Goal: Transaction & Acquisition: Purchase product/service

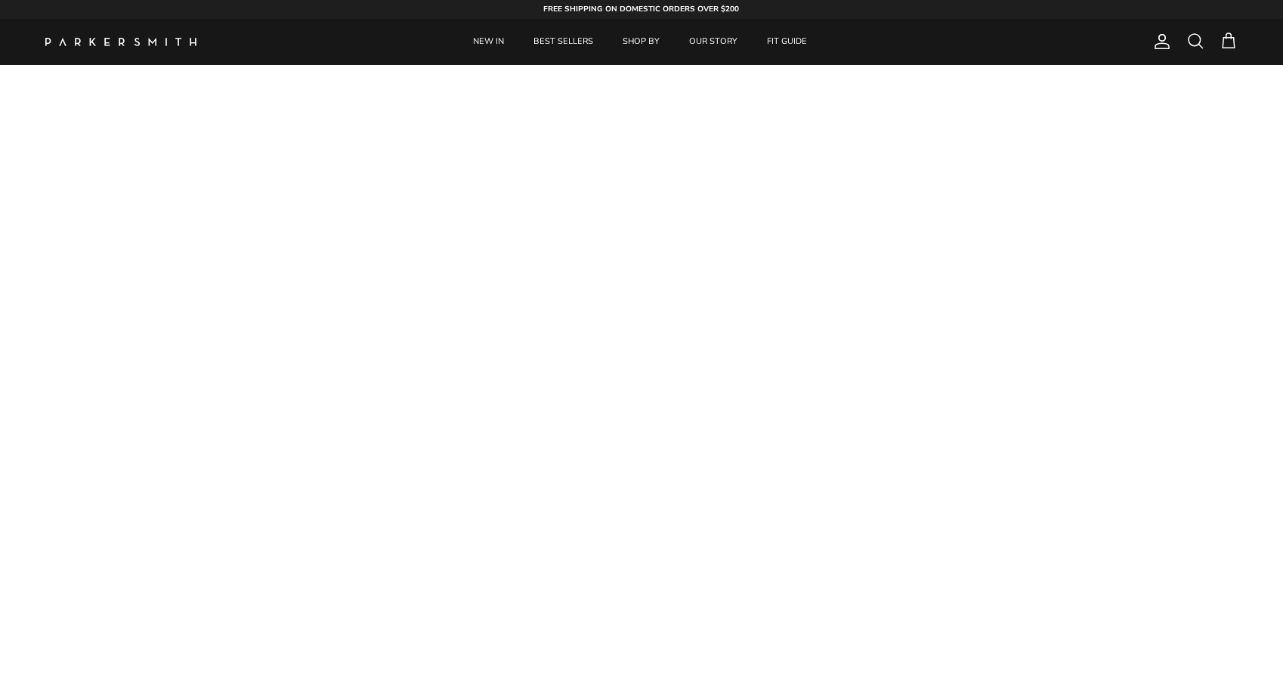
click at [1188, 38] on span at bounding box center [1195, 41] width 18 height 18
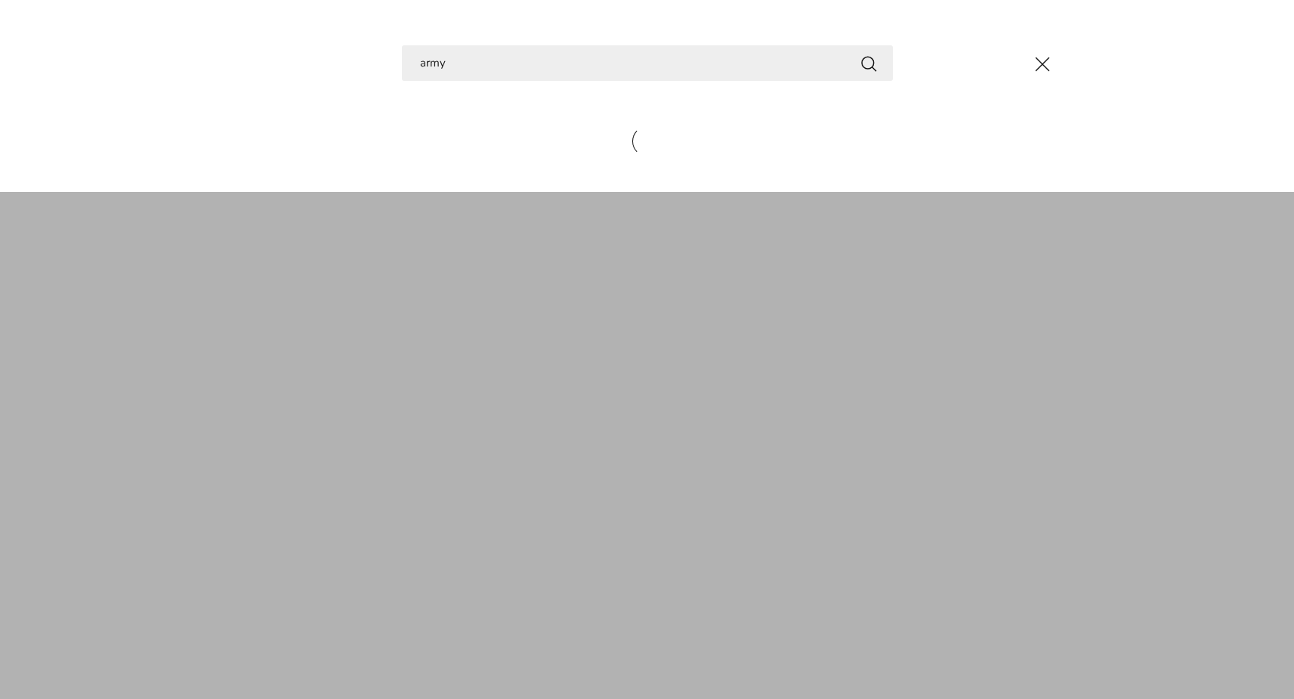
type input "army"
click at [868, 63] on button "Search" at bounding box center [869, 63] width 18 height 19
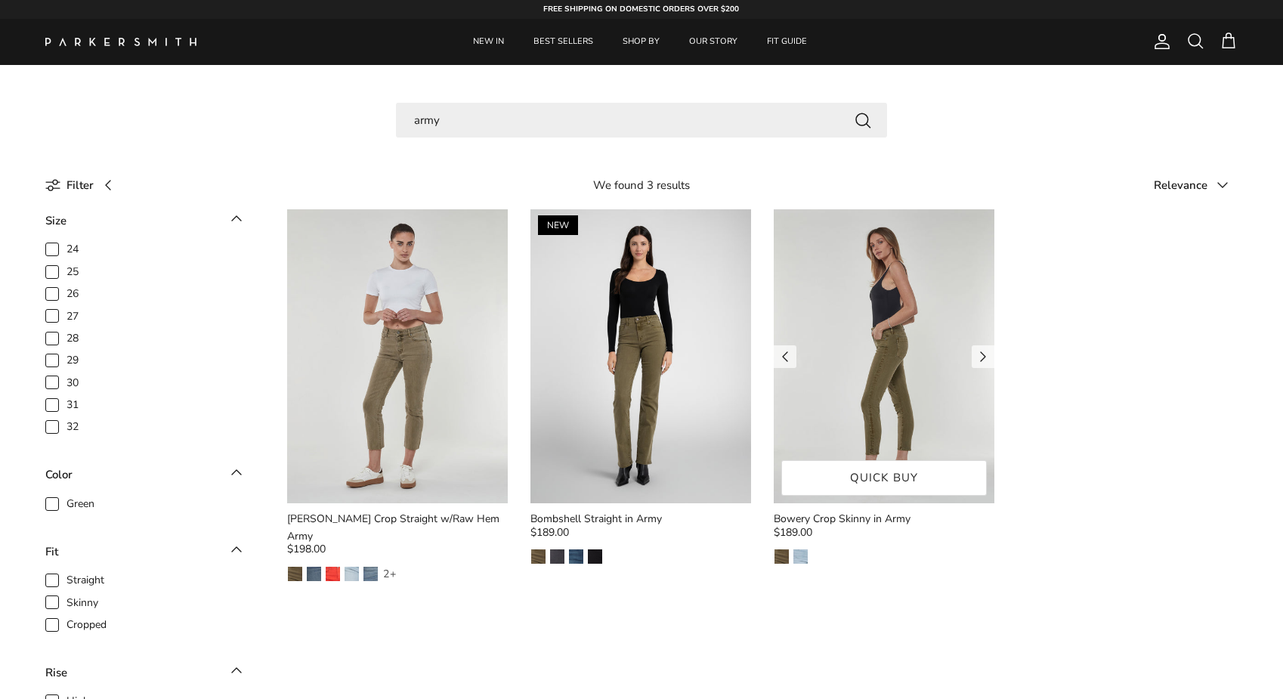
click at [833, 331] on img at bounding box center [884, 356] width 221 height 294
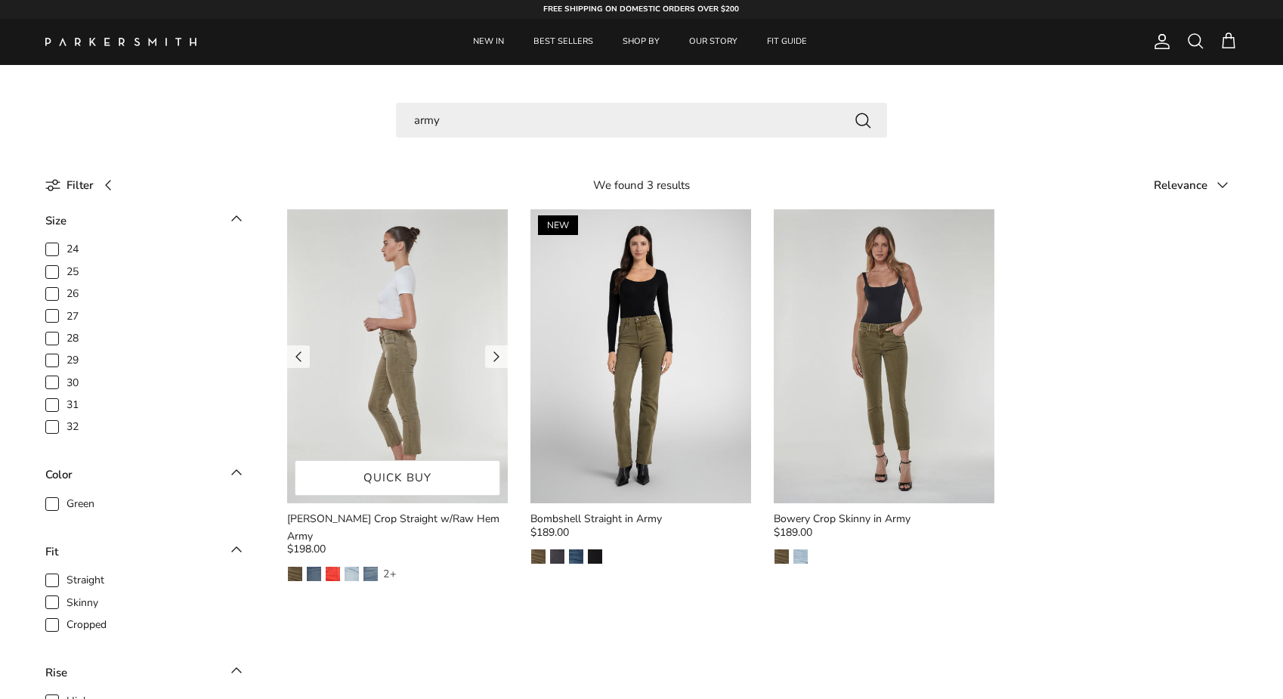
click at [382, 348] on img at bounding box center [397, 356] width 221 height 294
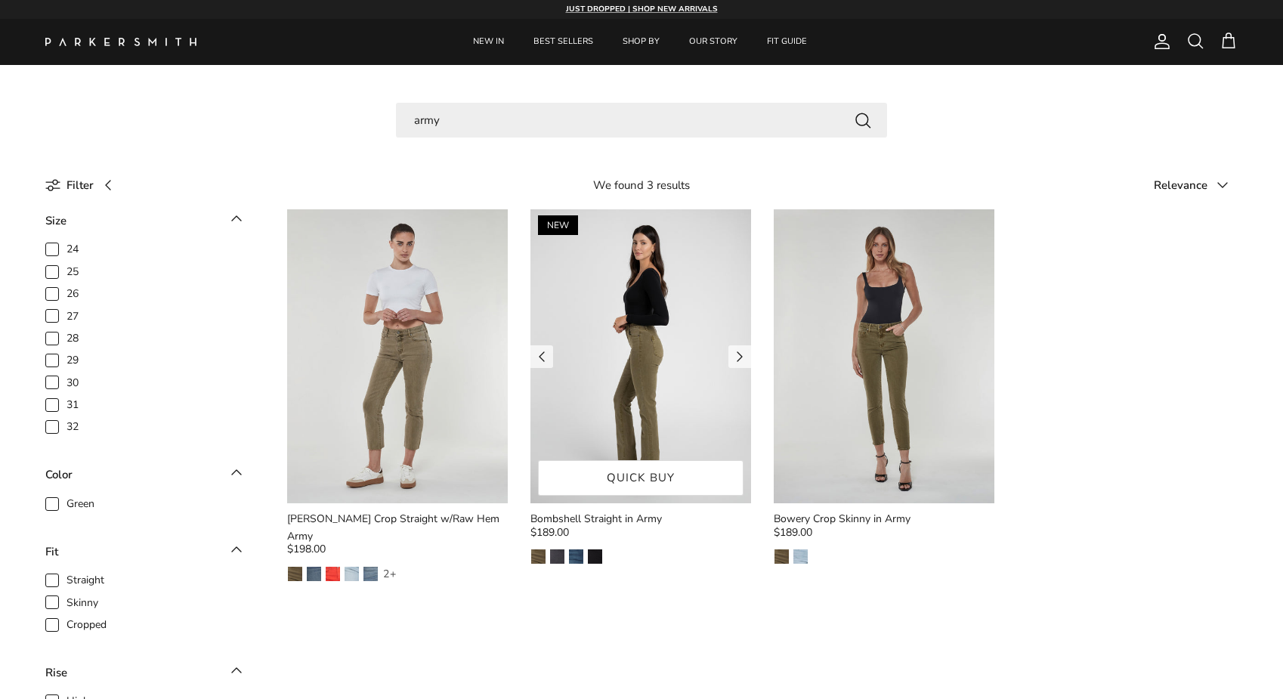
click at [621, 295] on img at bounding box center [640, 356] width 221 height 294
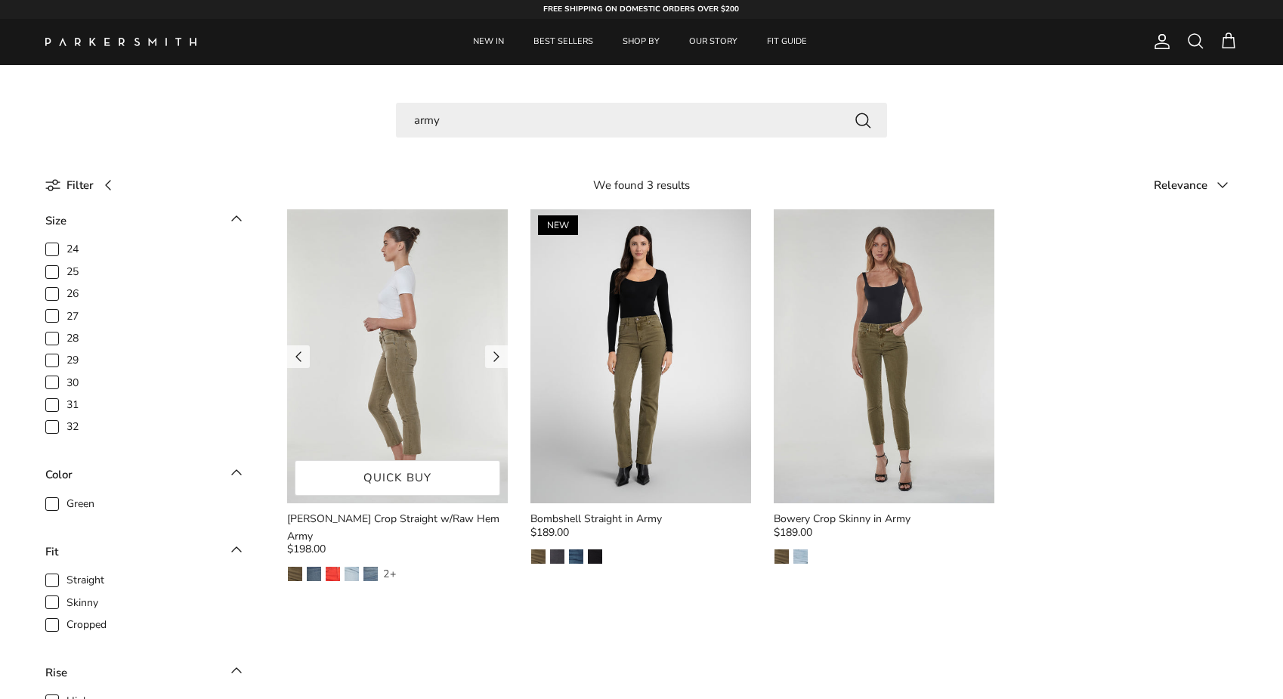
click at [420, 317] on img at bounding box center [397, 356] width 221 height 294
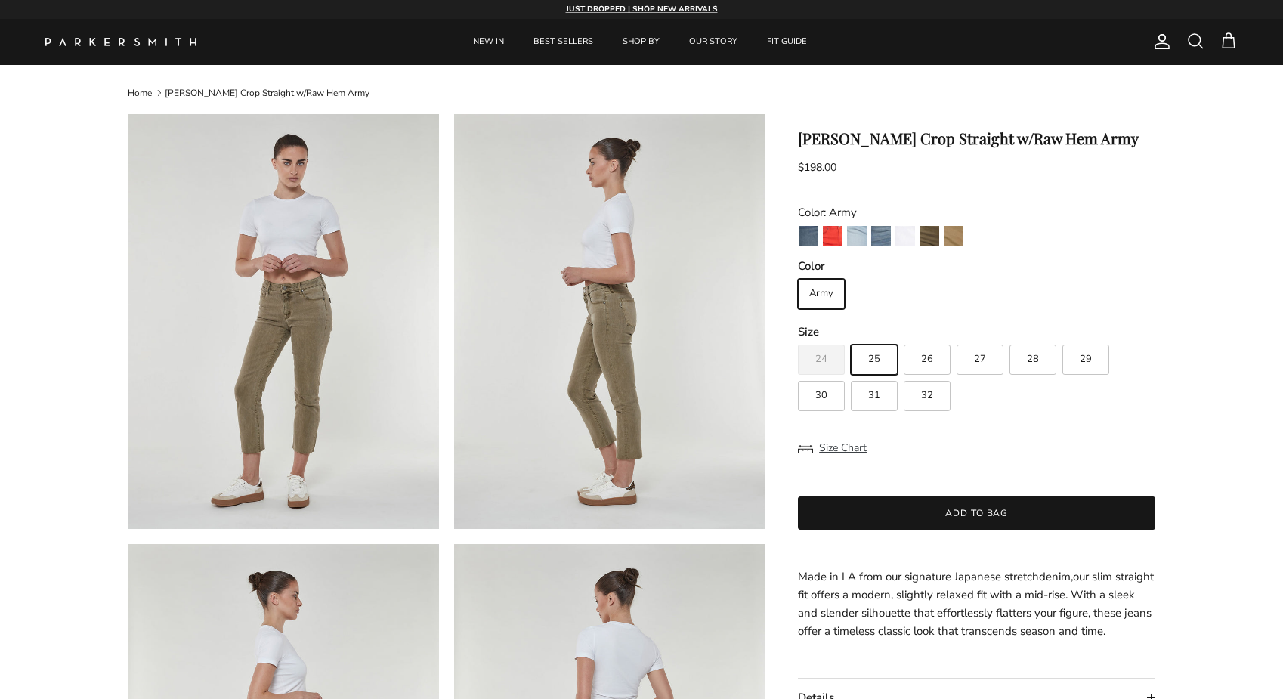
click at [941, 398] on label "32" at bounding box center [927, 396] width 47 height 30
click at [798, 339] on input "32" at bounding box center [797, 338] width 1 height 1
radio input "true"
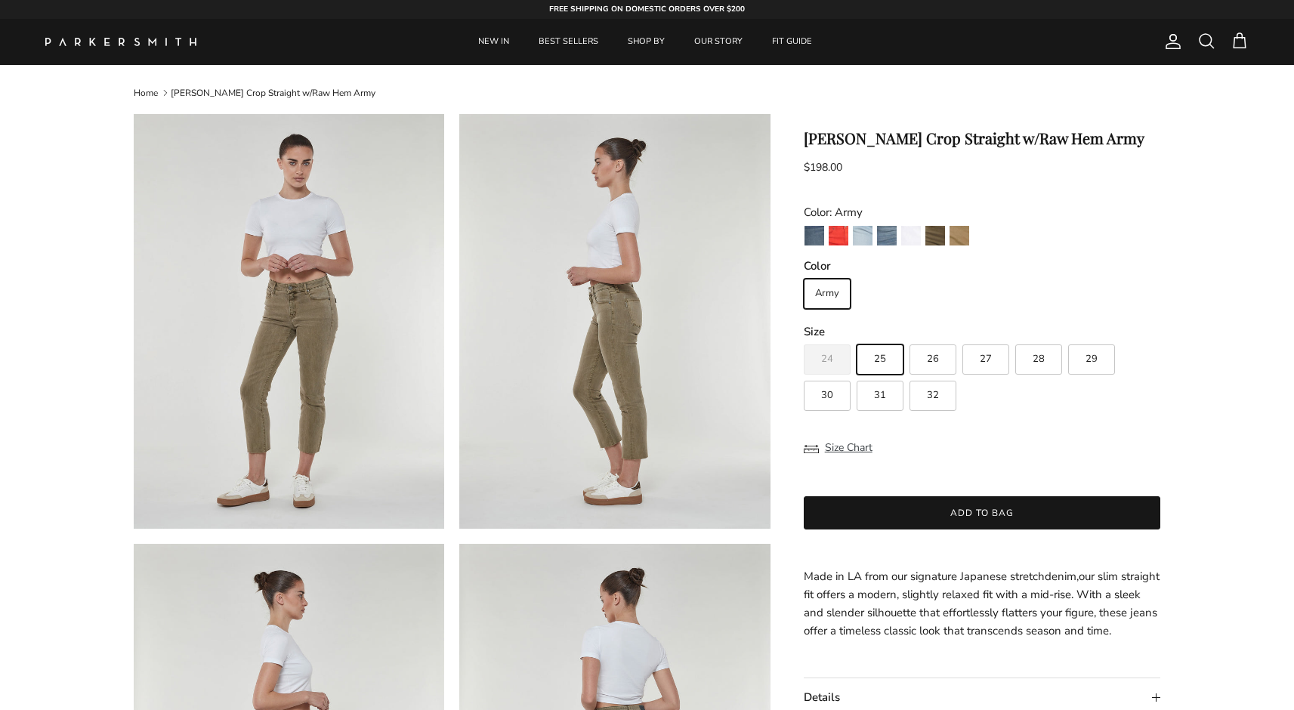
click at [1214, 36] on span at bounding box center [1207, 41] width 18 height 18
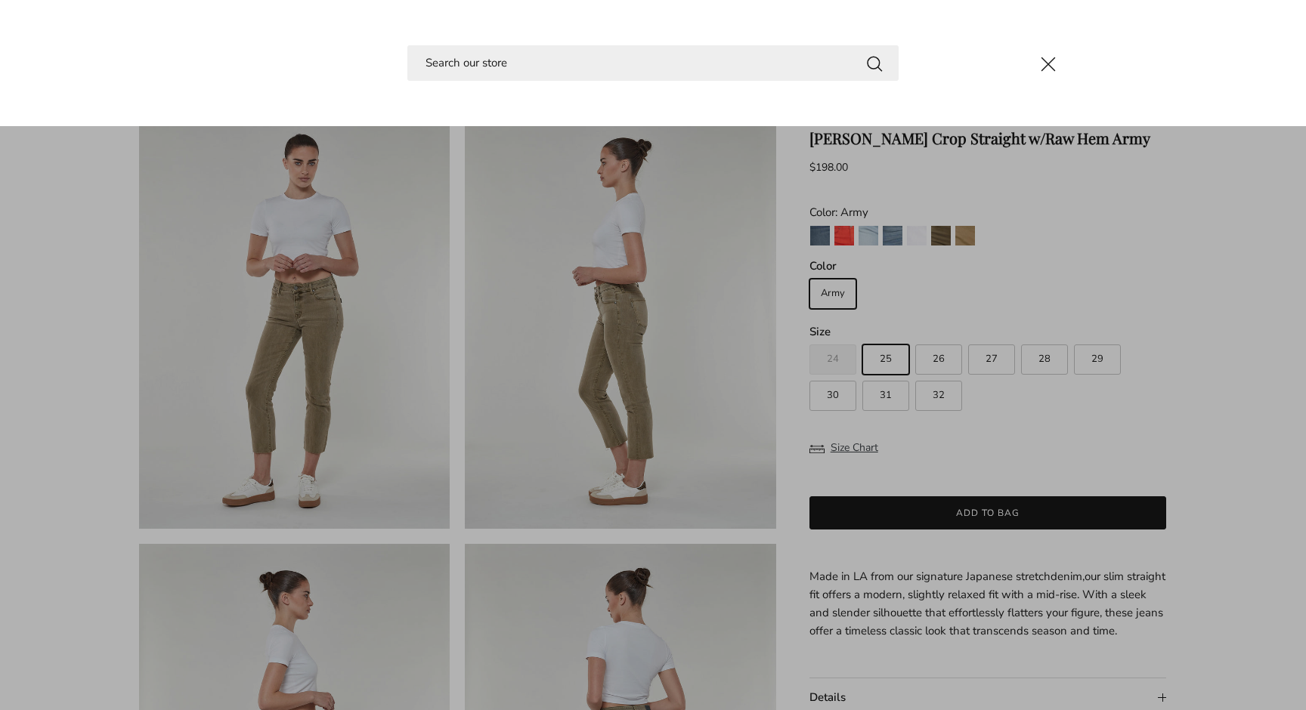
type input "y"
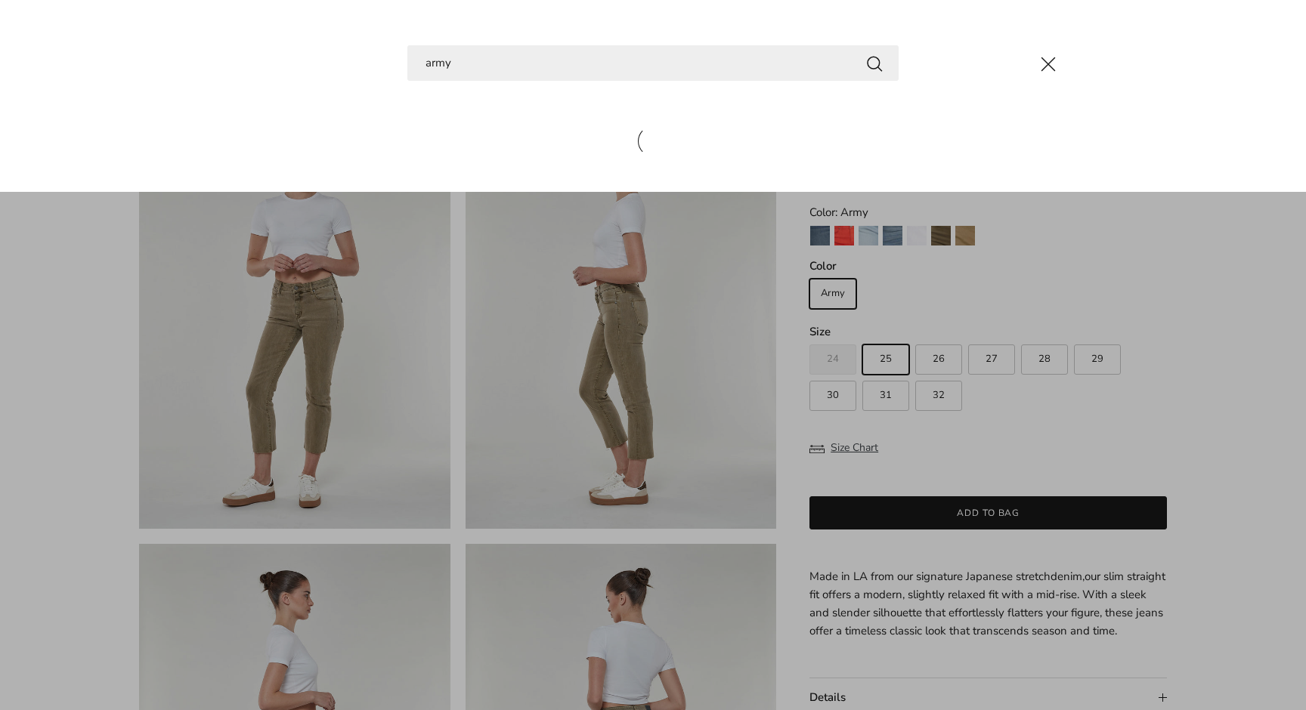
type input "army"
click at [874, 63] on button "Search" at bounding box center [874, 63] width 18 height 19
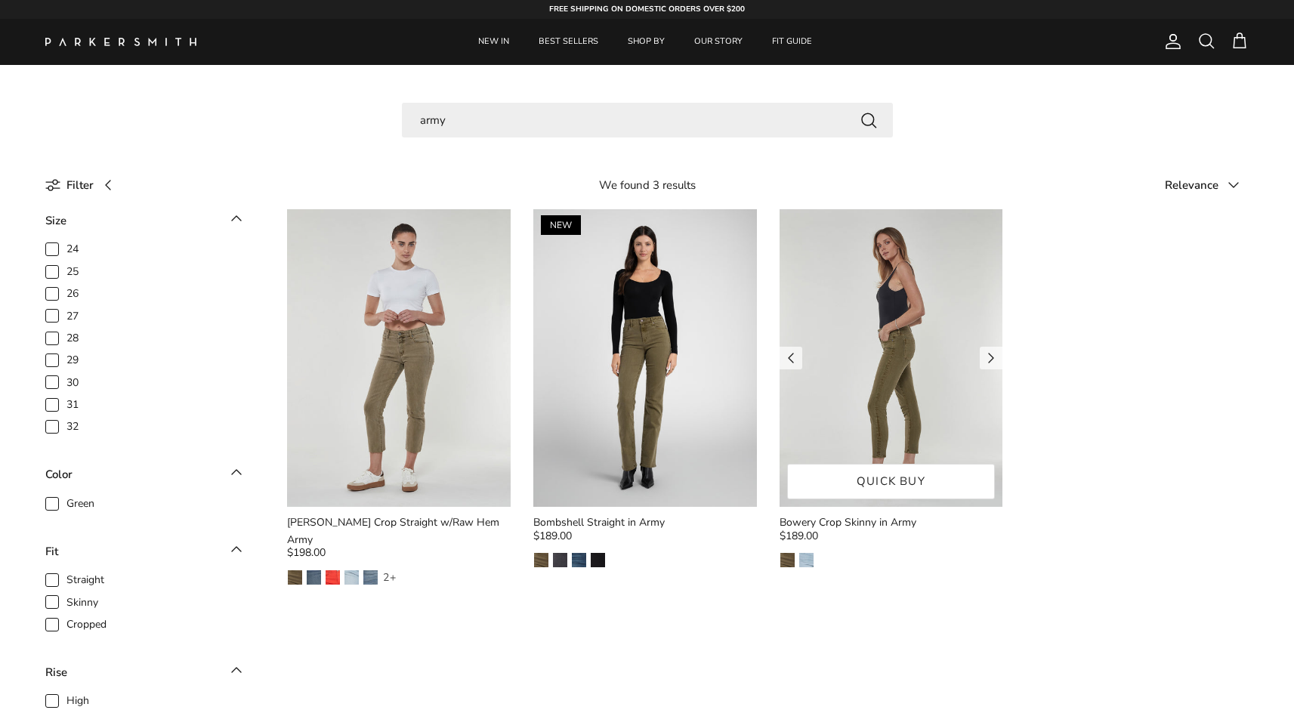
click at [849, 354] on img at bounding box center [892, 358] width 224 height 298
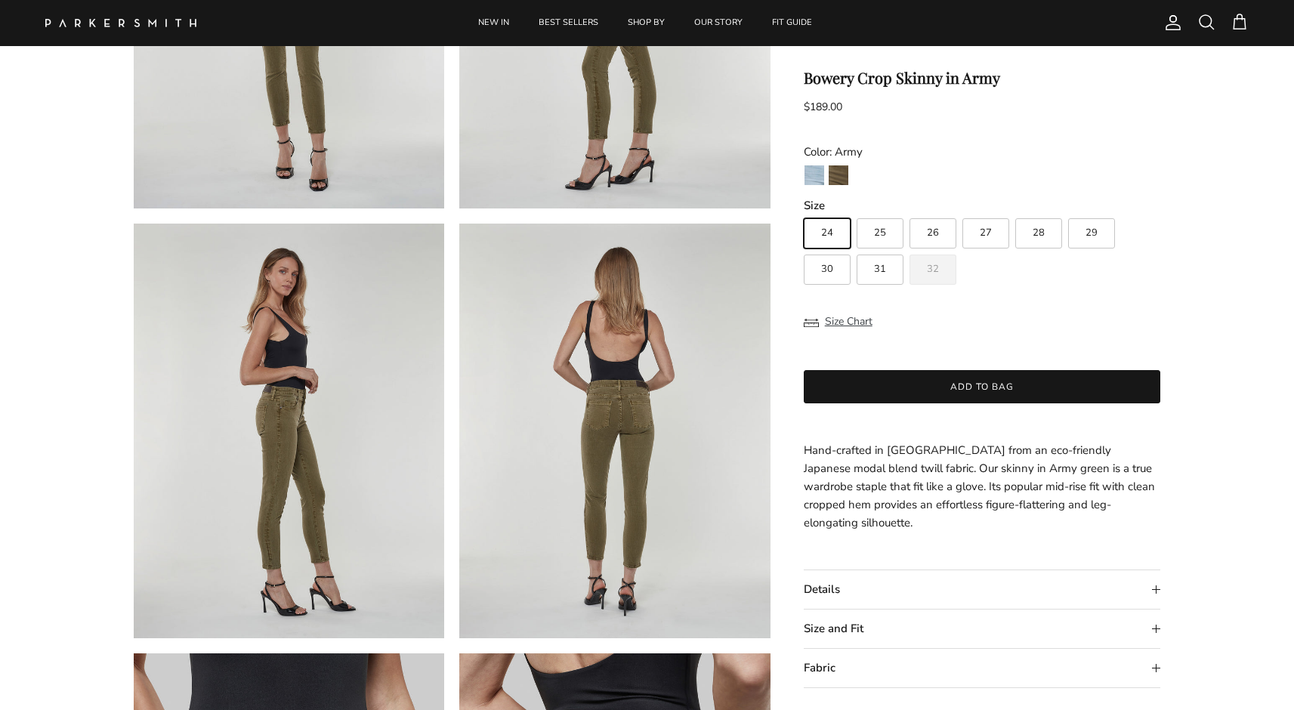
scroll to position [546, 0]
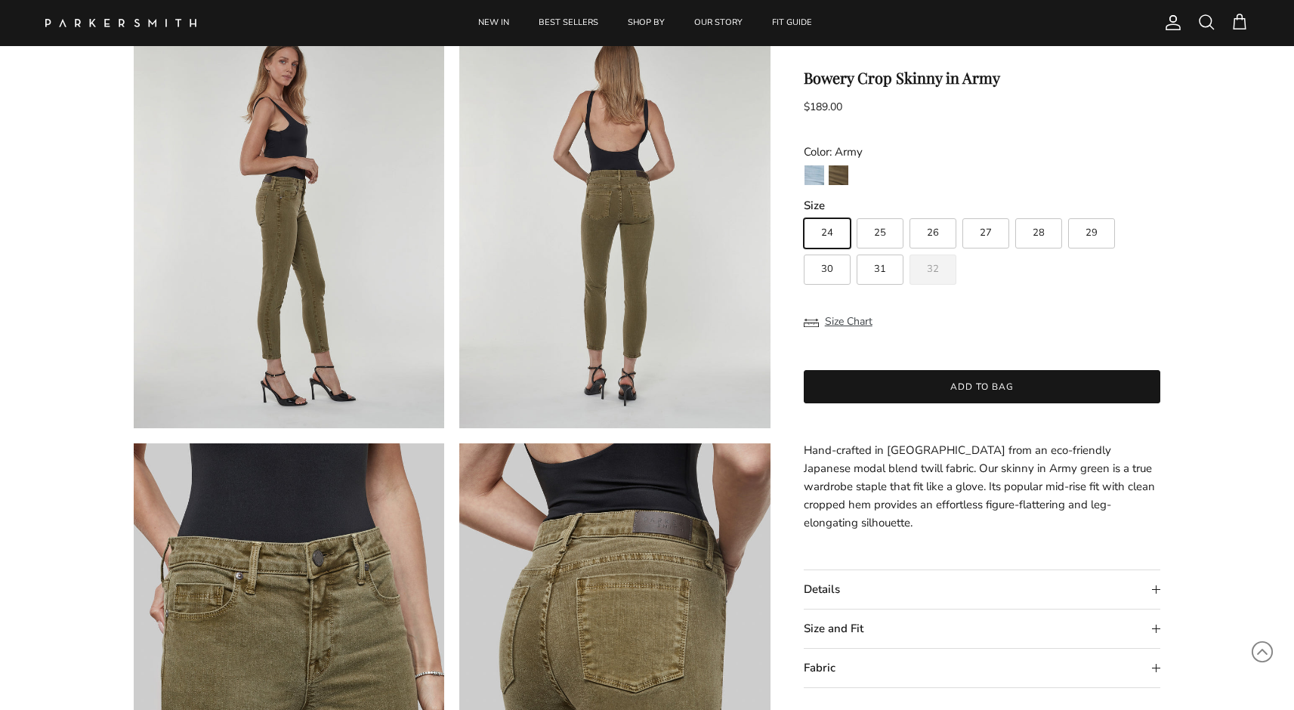
click at [879, 261] on label "31" at bounding box center [880, 270] width 47 height 30
click at [804, 212] on input "31" at bounding box center [803, 212] width 1 height 1
radio input "true"
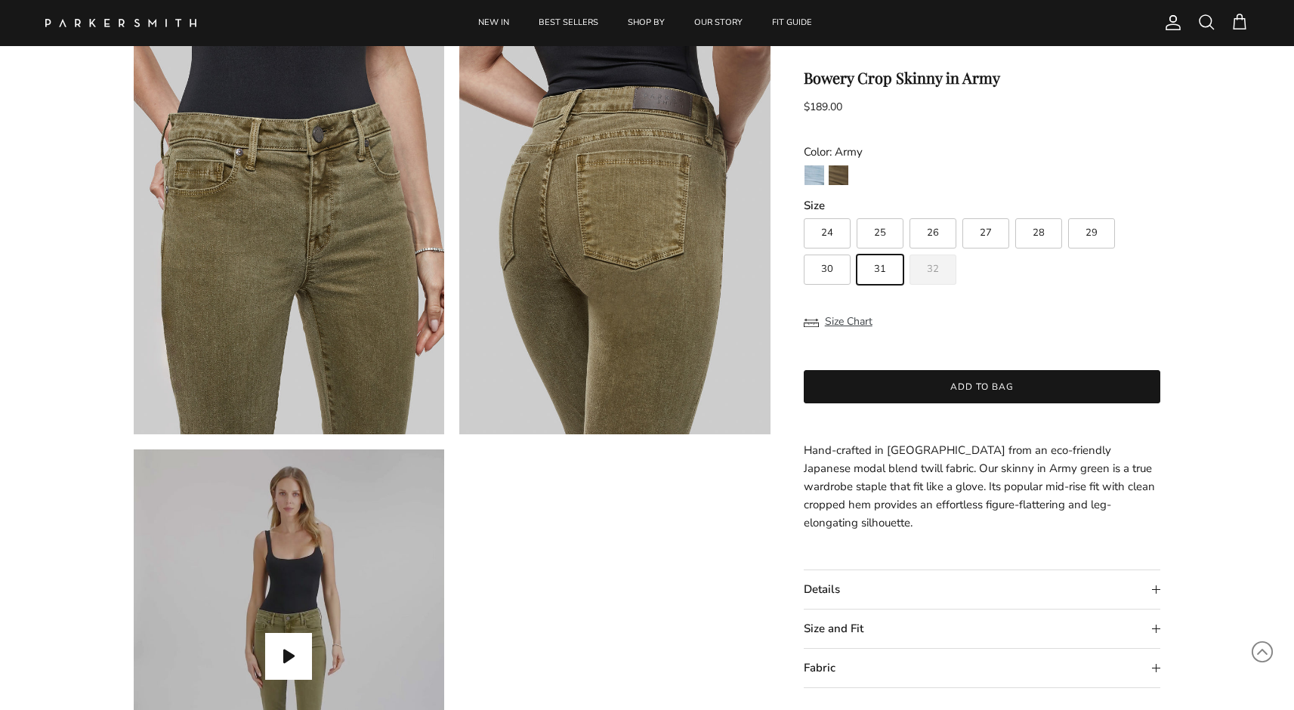
click at [823, 649] on summary "Fabric" at bounding box center [982, 668] width 357 height 39
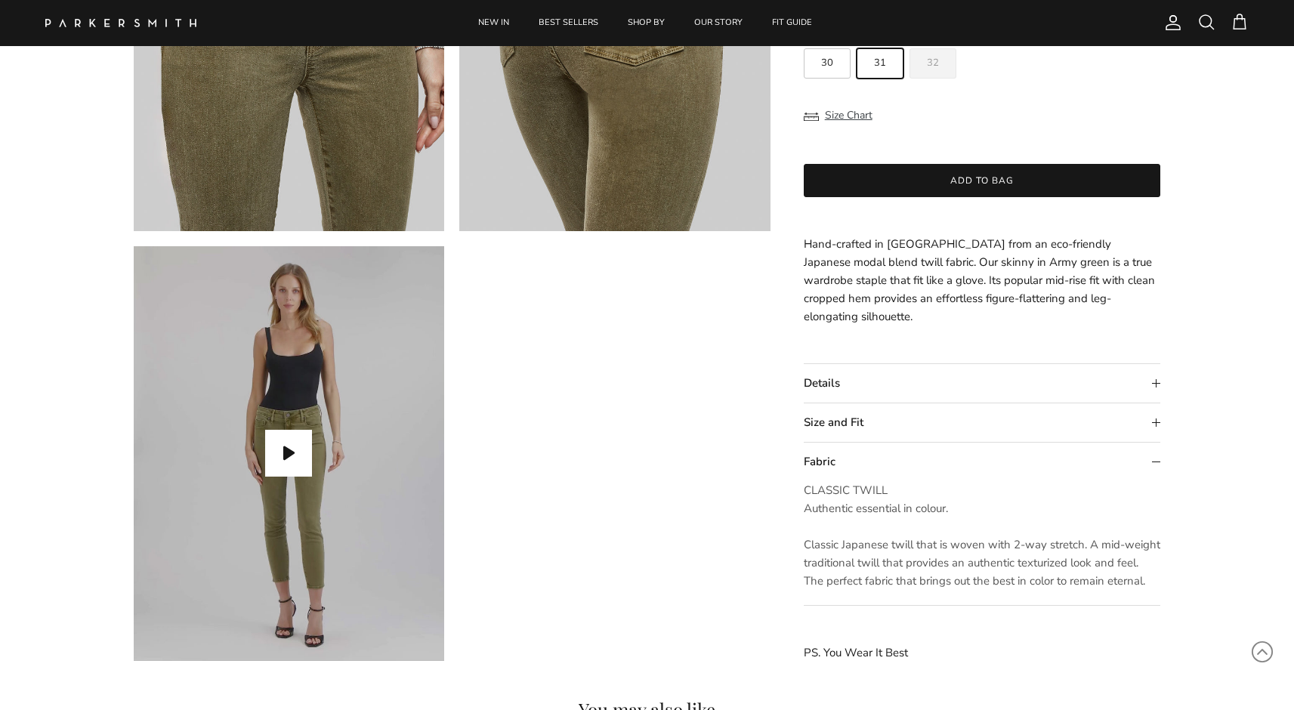
scroll to position [1174, 0]
click at [842, 417] on summary "Size and Fit" at bounding box center [982, 423] width 357 height 39
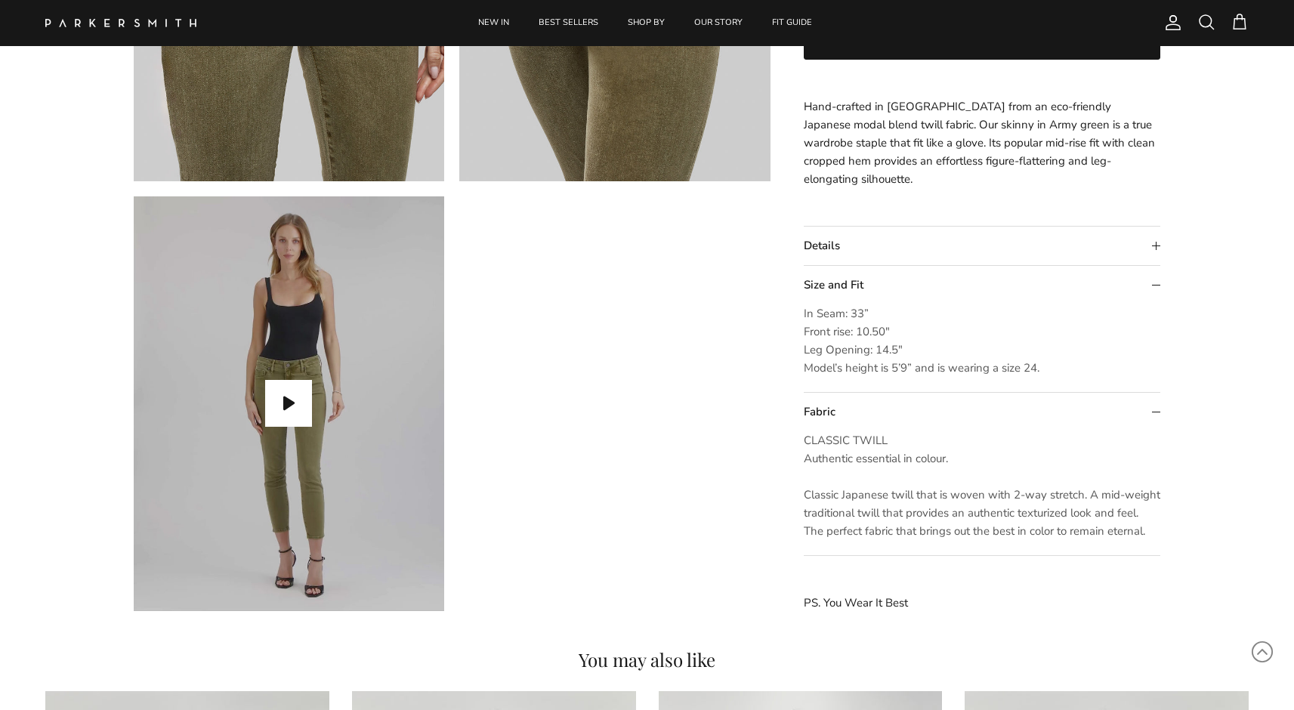
scroll to position [1201, 0]
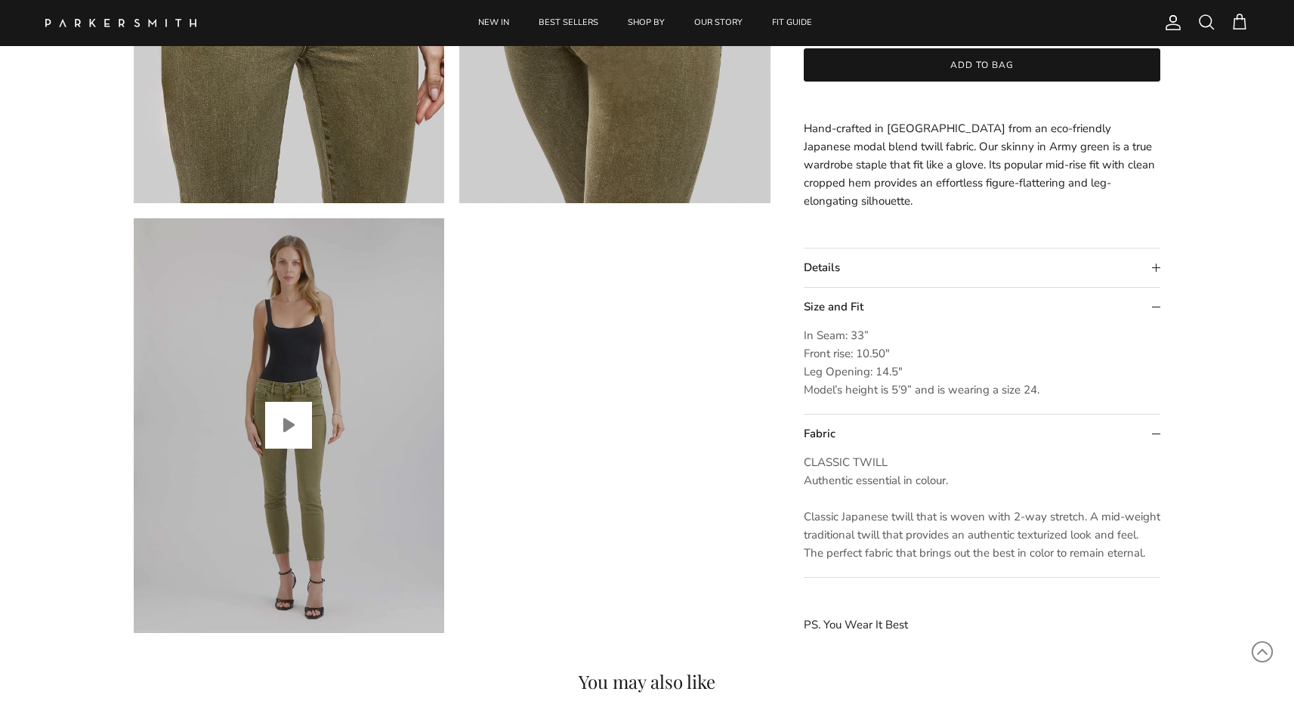
click at [292, 428] on button "Play video" at bounding box center [288, 425] width 47 height 47
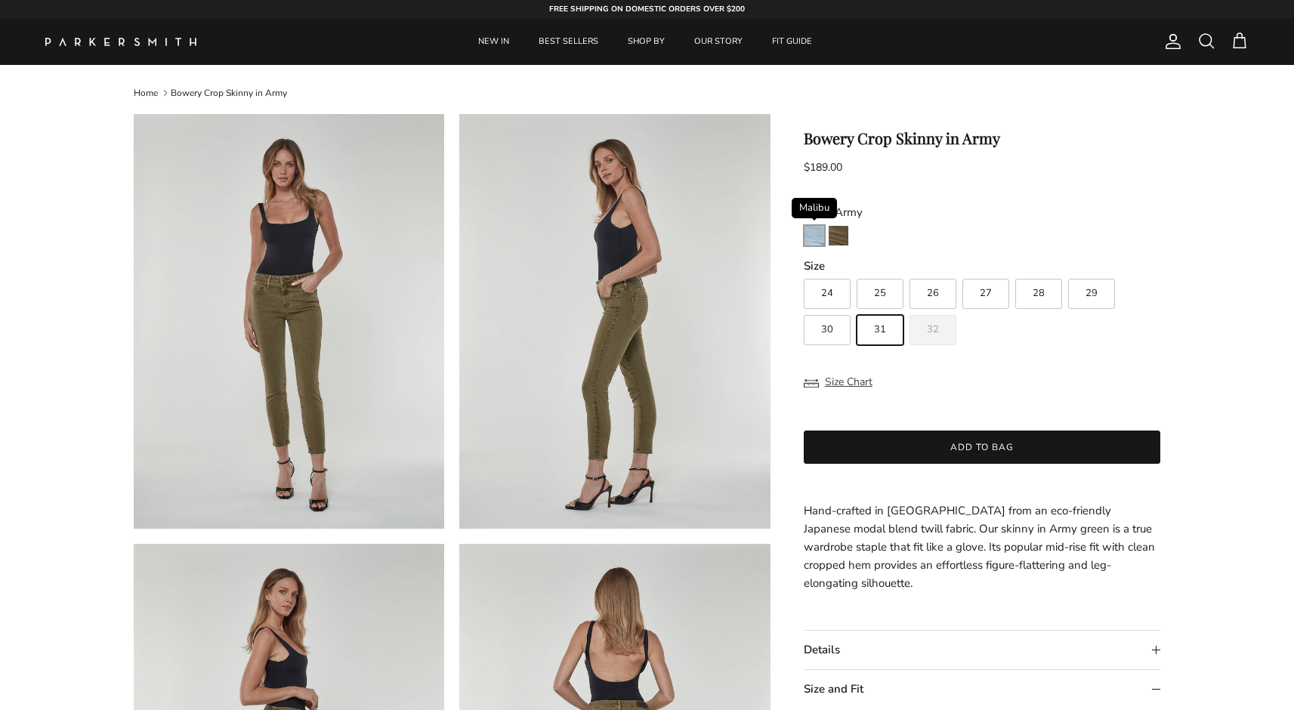
scroll to position [0, 0]
click at [815, 240] on img "Malibu" at bounding box center [815, 236] width 20 height 20
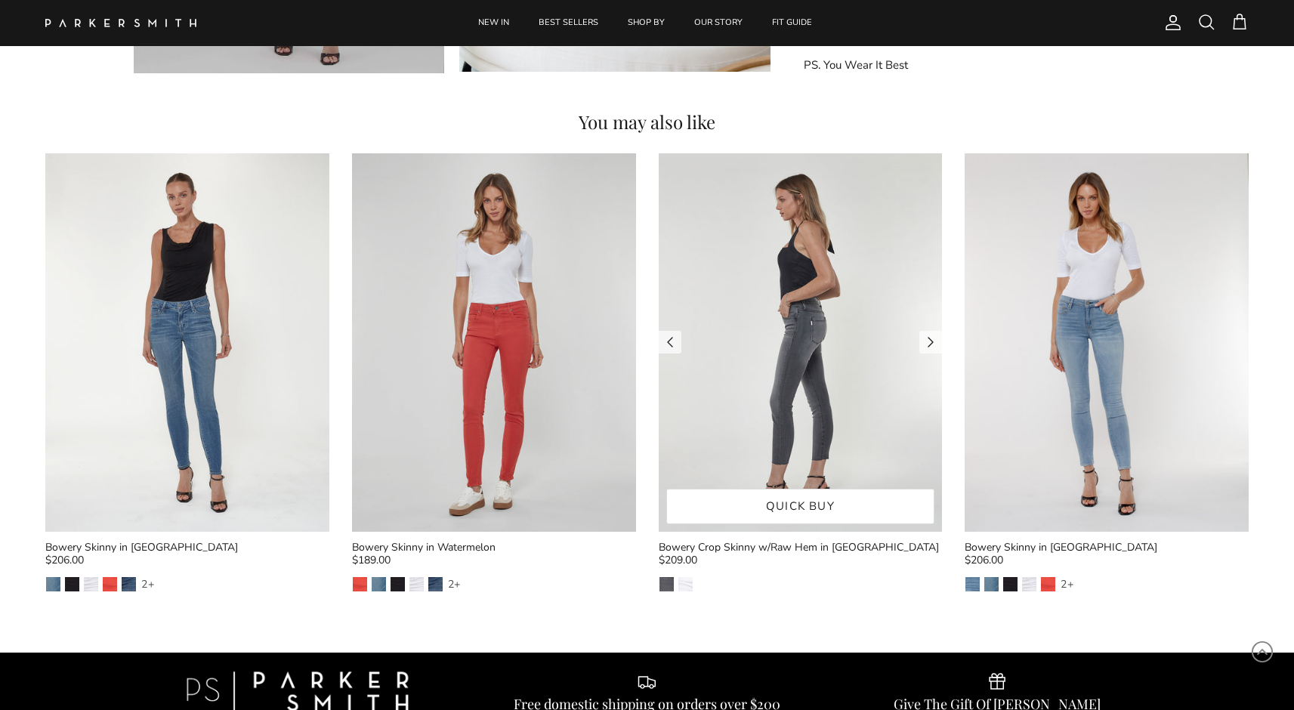
scroll to position [1468, 0]
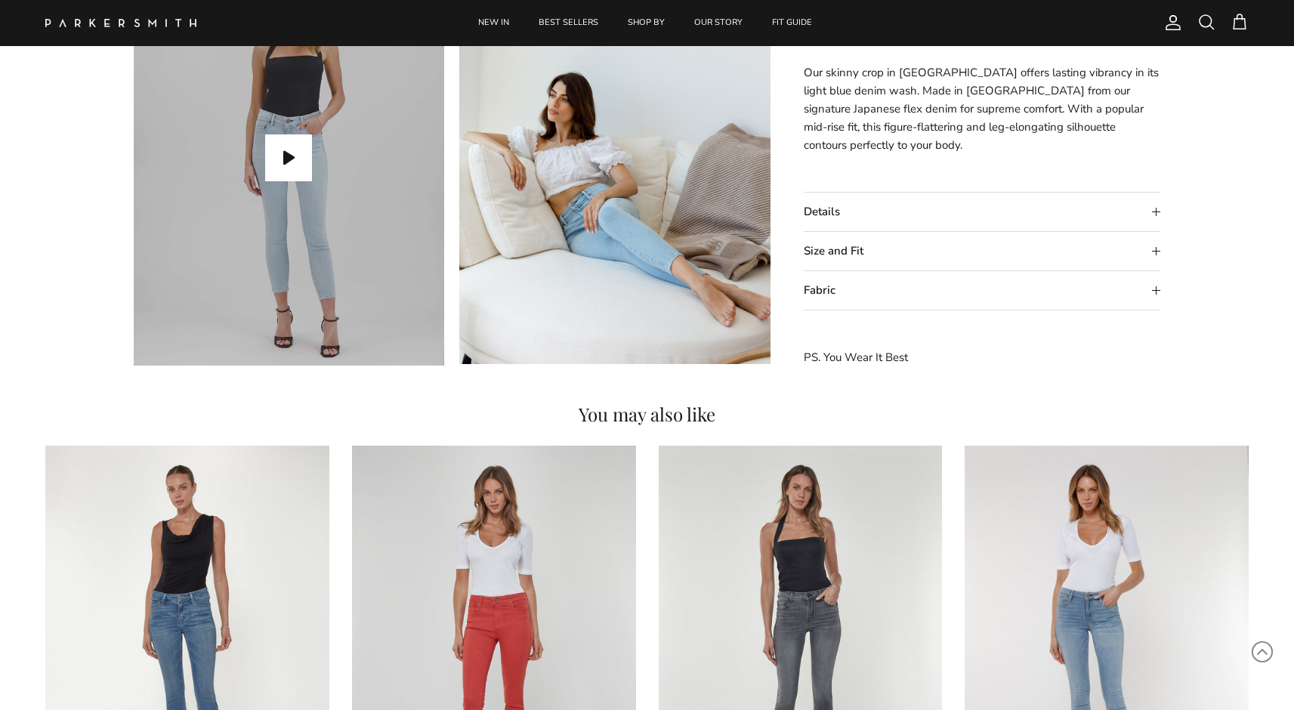
click at [819, 280] on summary "Fabric" at bounding box center [982, 291] width 357 height 39
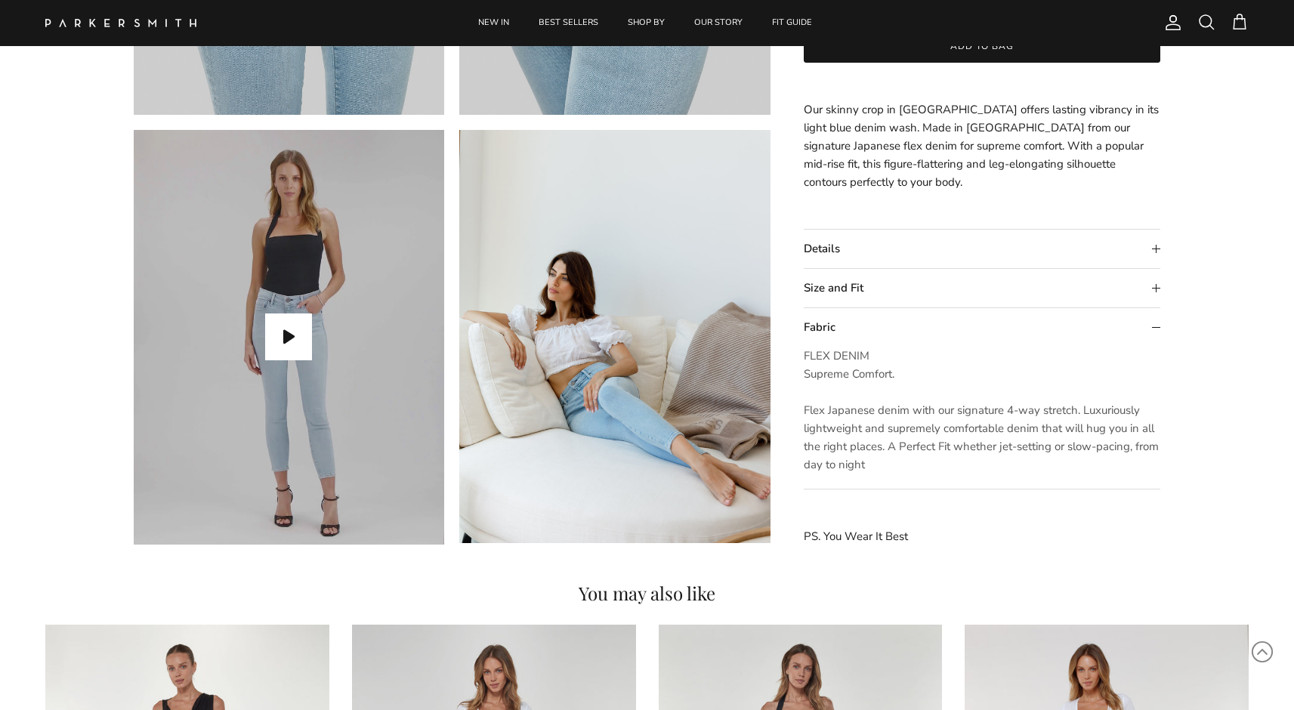
scroll to position [1286, 0]
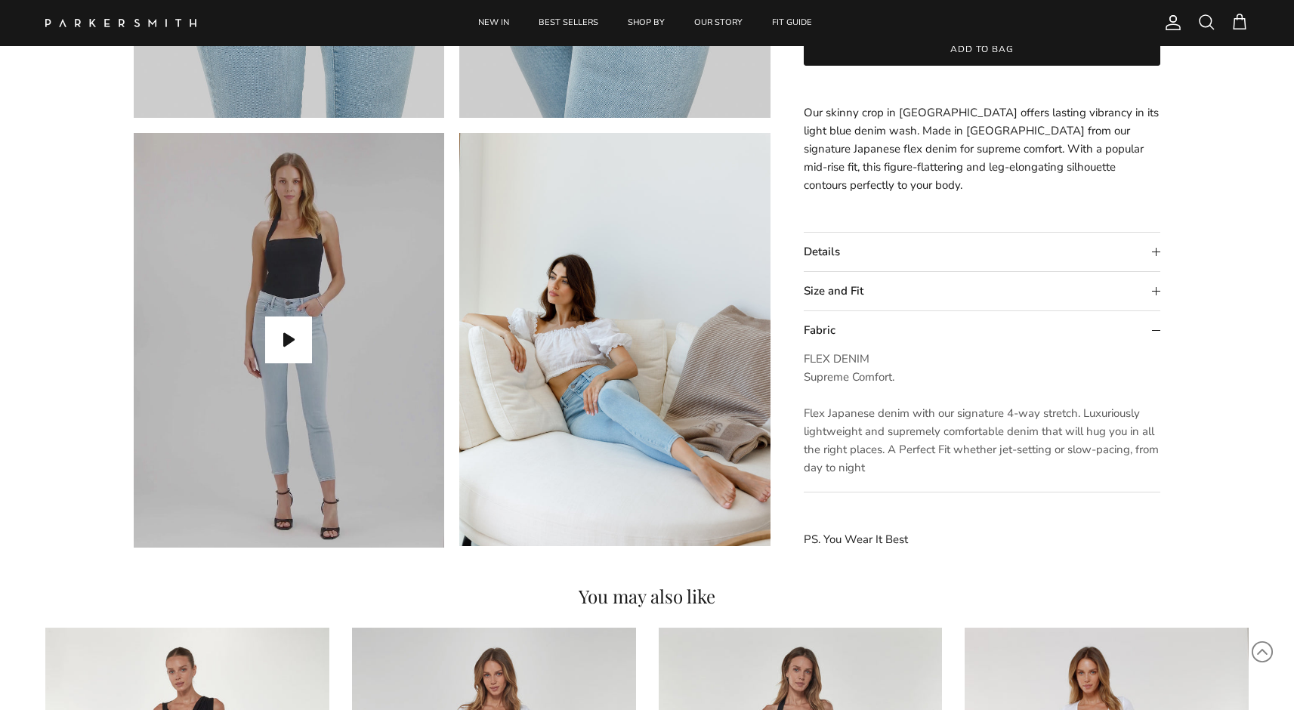
click at [825, 264] on summary "Details" at bounding box center [982, 252] width 357 height 39
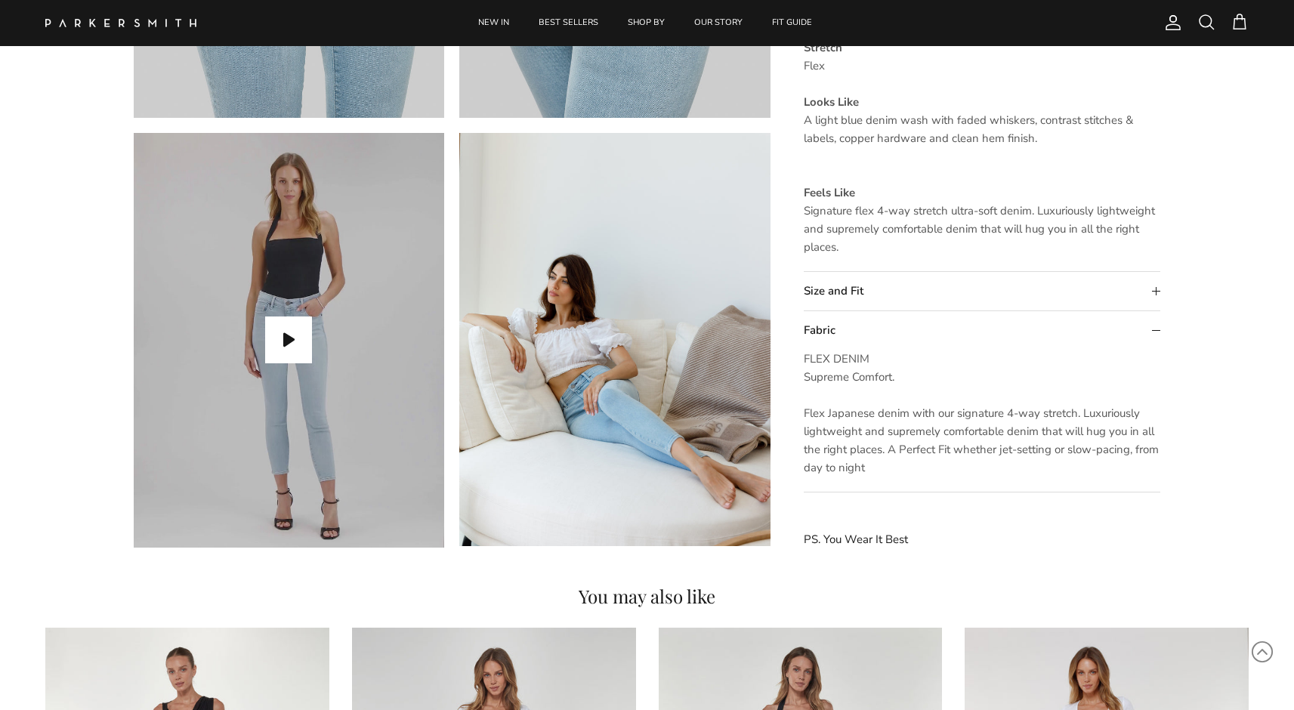
click at [825, 291] on summary "Size and Fit" at bounding box center [982, 292] width 357 height 39
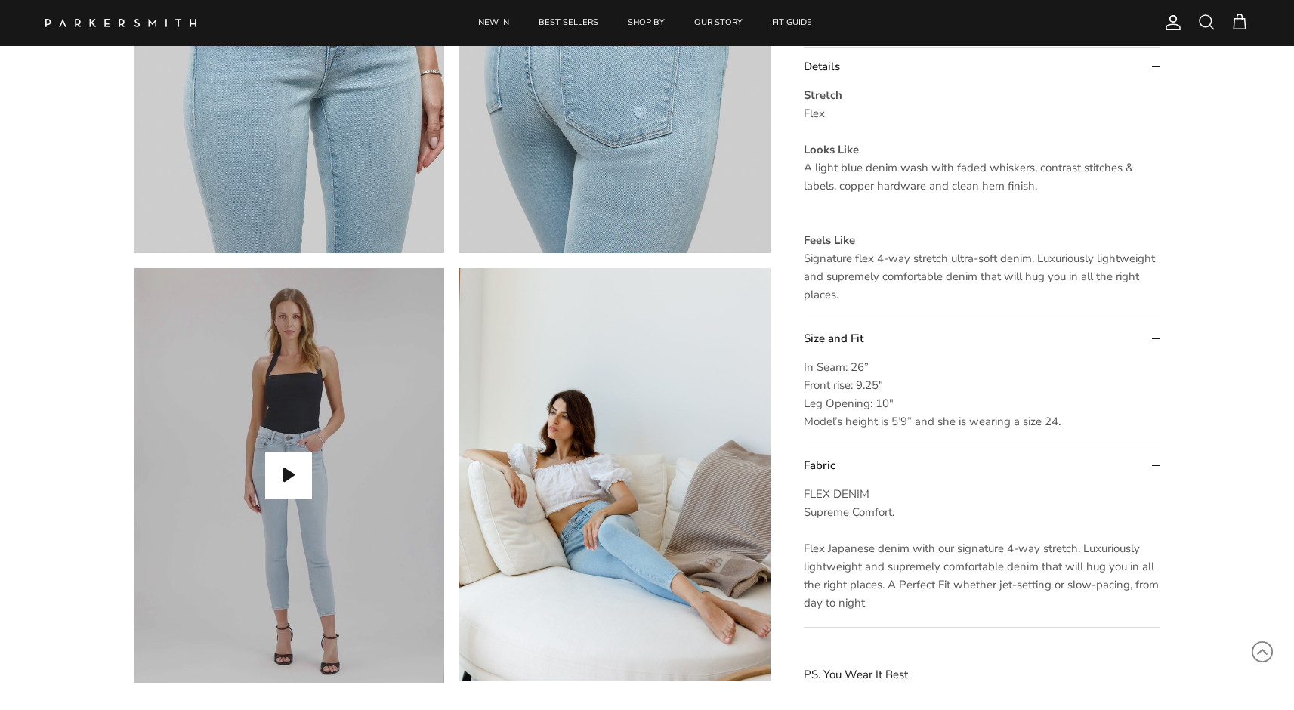
scroll to position [1141, 0]
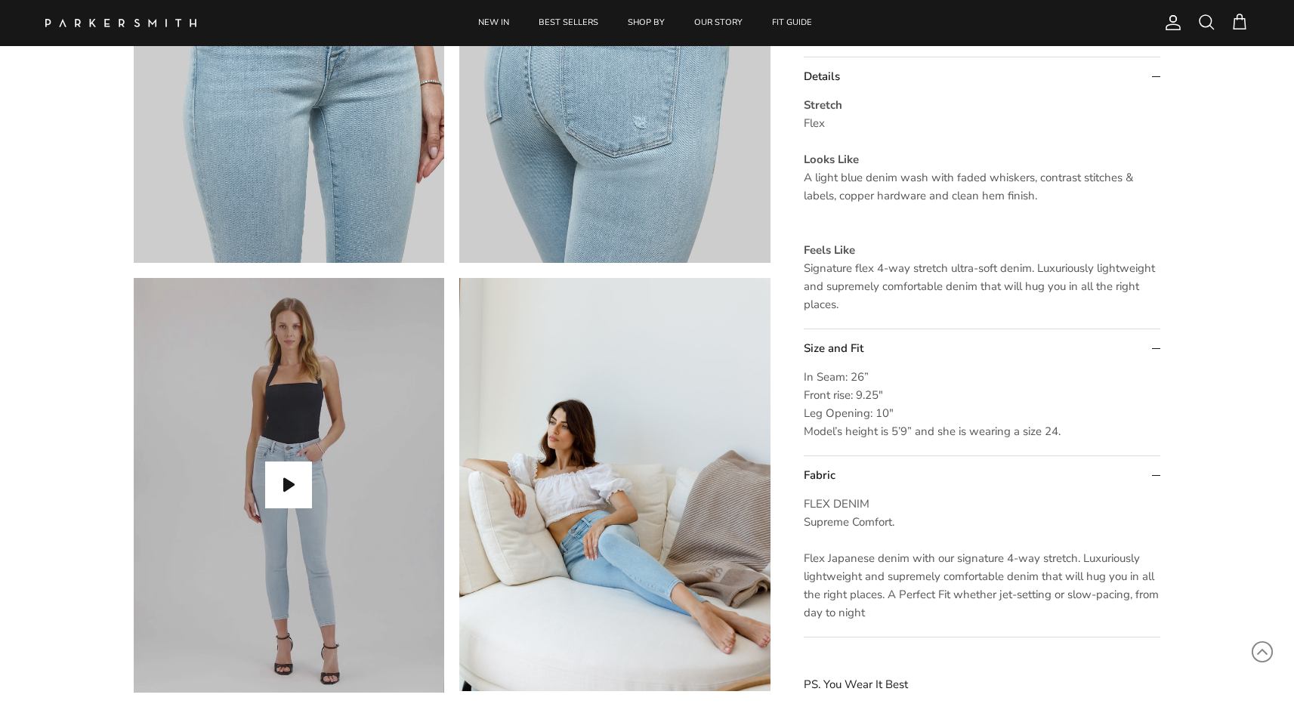
drag, startPoint x: 1068, startPoint y: 434, endPoint x: 793, endPoint y: 354, distance: 286.3
copy details "Size and Fit In Seam: 26” Front rise: 9.25″ Leg Opening: 10″ Model’s height is …"
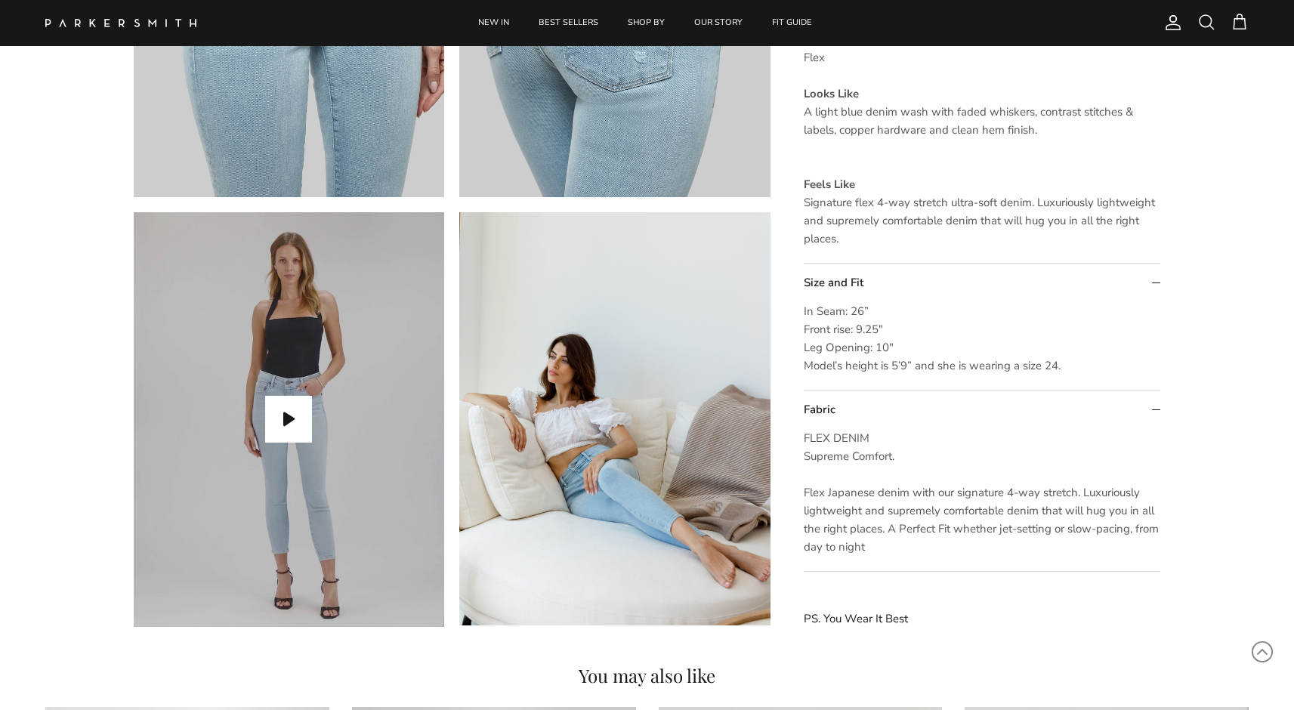
scroll to position [1215, 0]
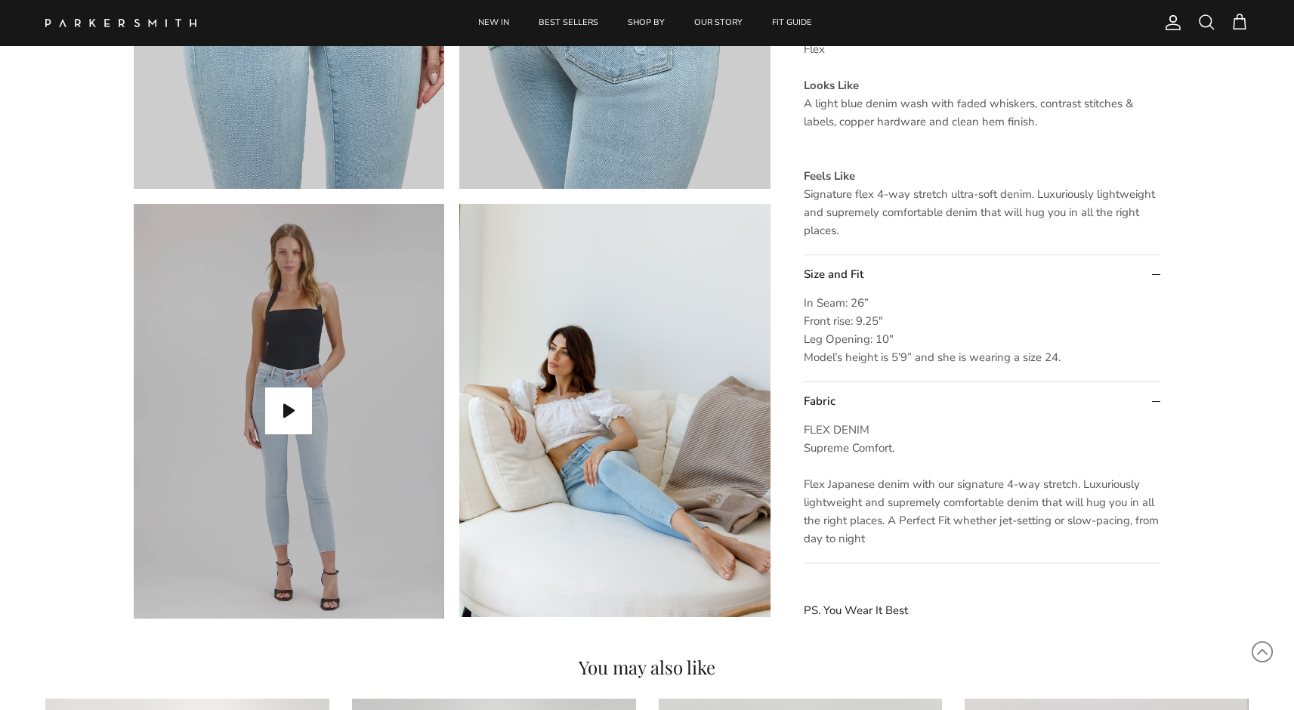
click at [922, 317] on p "In Seam: 26” Front rise: 9.25″ Leg Opening: 10″ Model’s height is 5’9” and she …" at bounding box center [982, 331] width 357 height 73
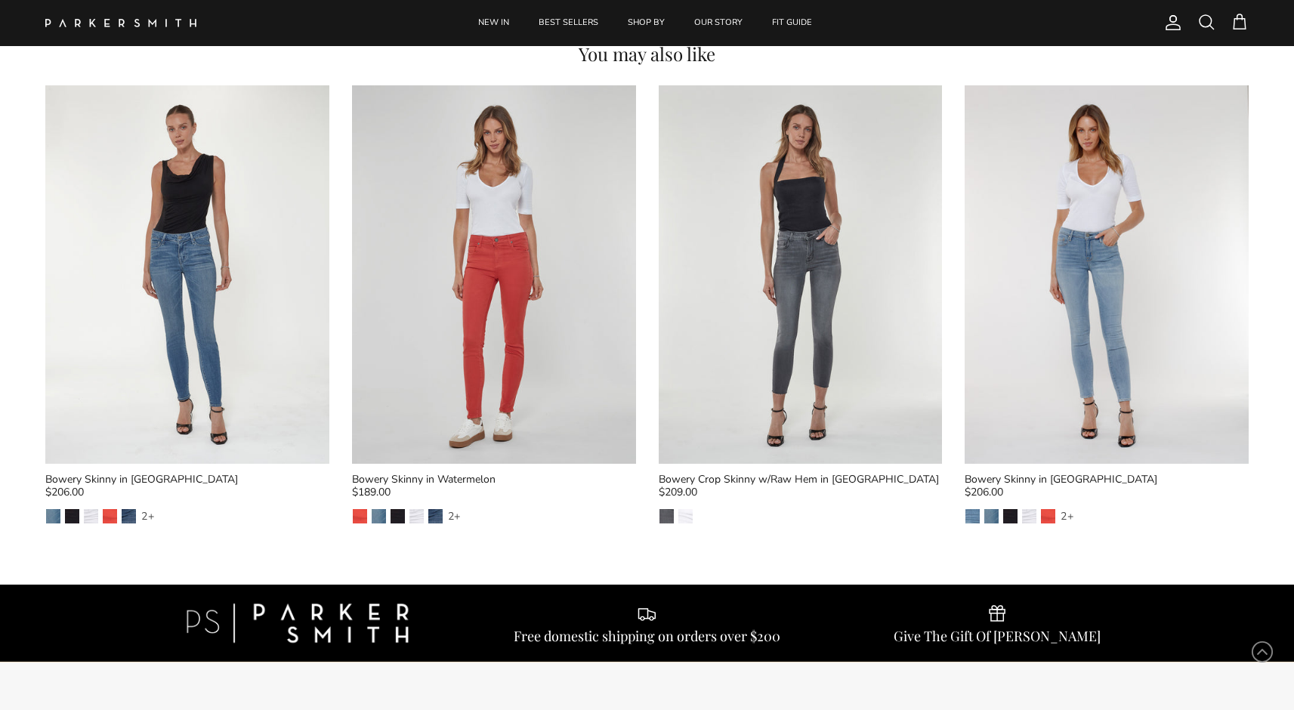
scroll to position [1829, 0]
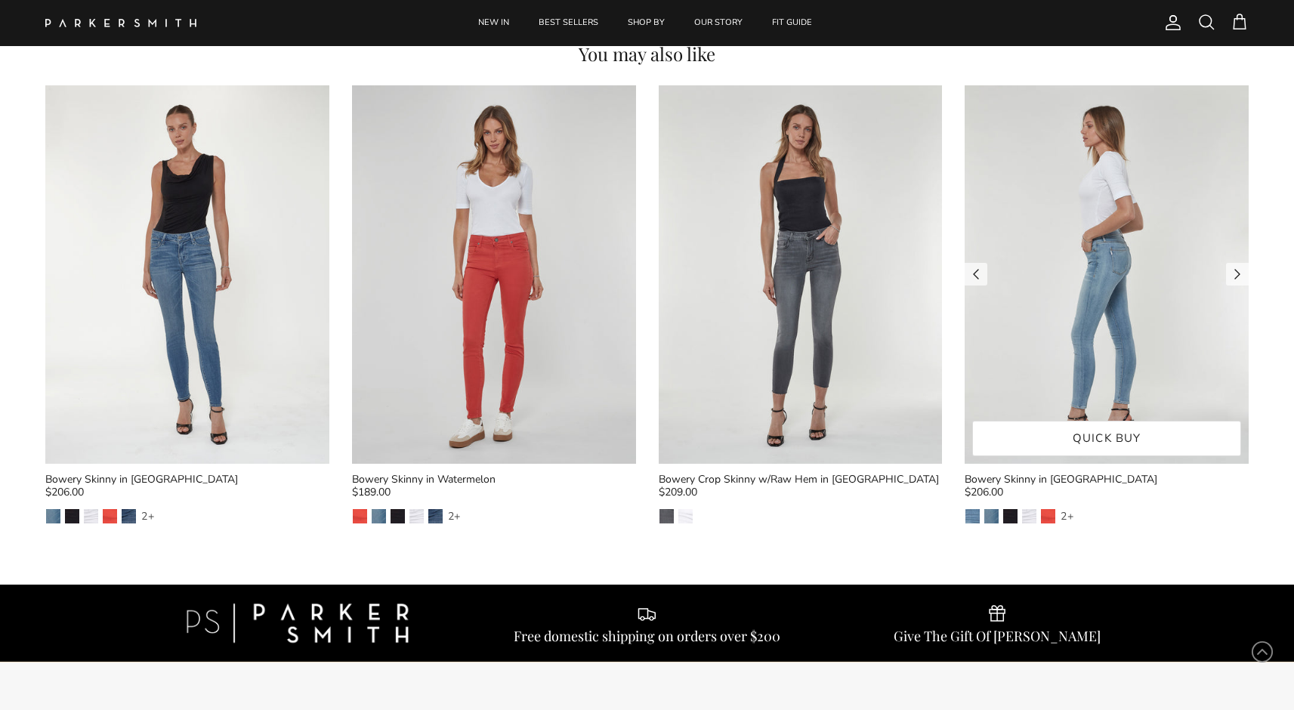
click at [1063, 286] on img at bounding box center [1107, 274] width 284 height 379
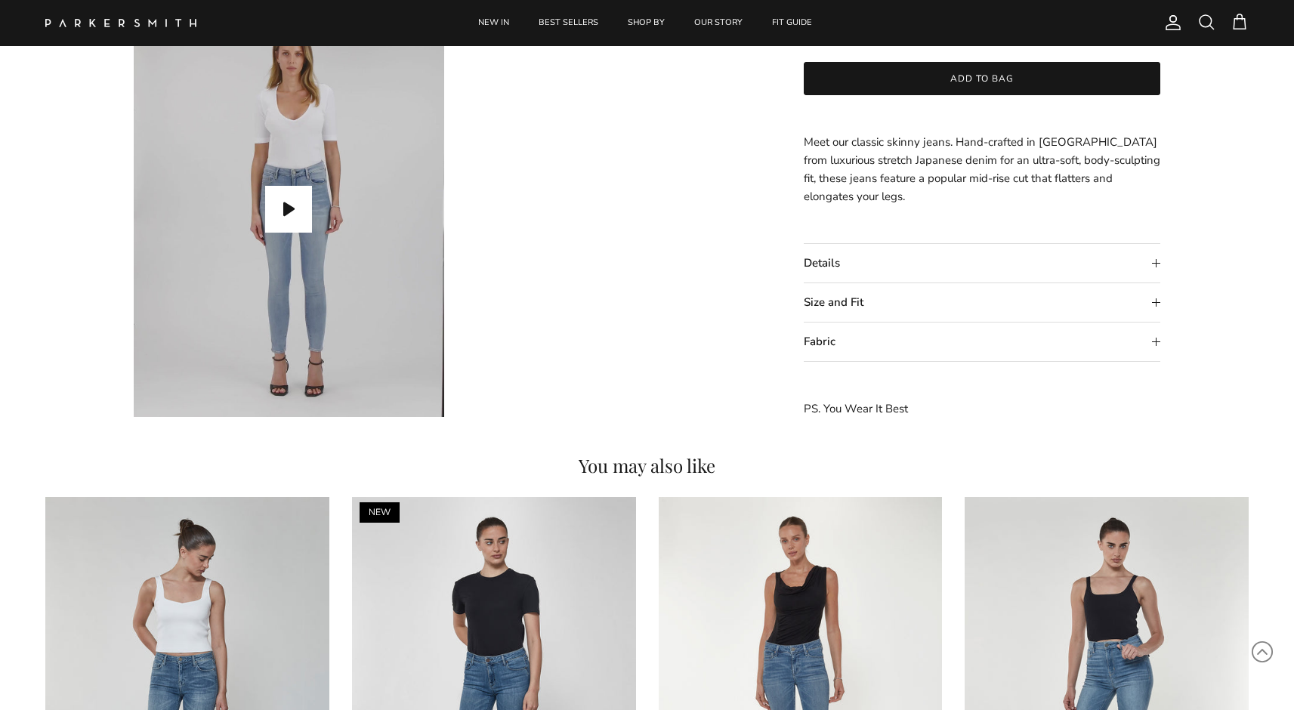
scroll to position [1416, 0]
click at [907, 303] on summary "Size and Fit" at bounding box center [982, 304] width 357 height 39
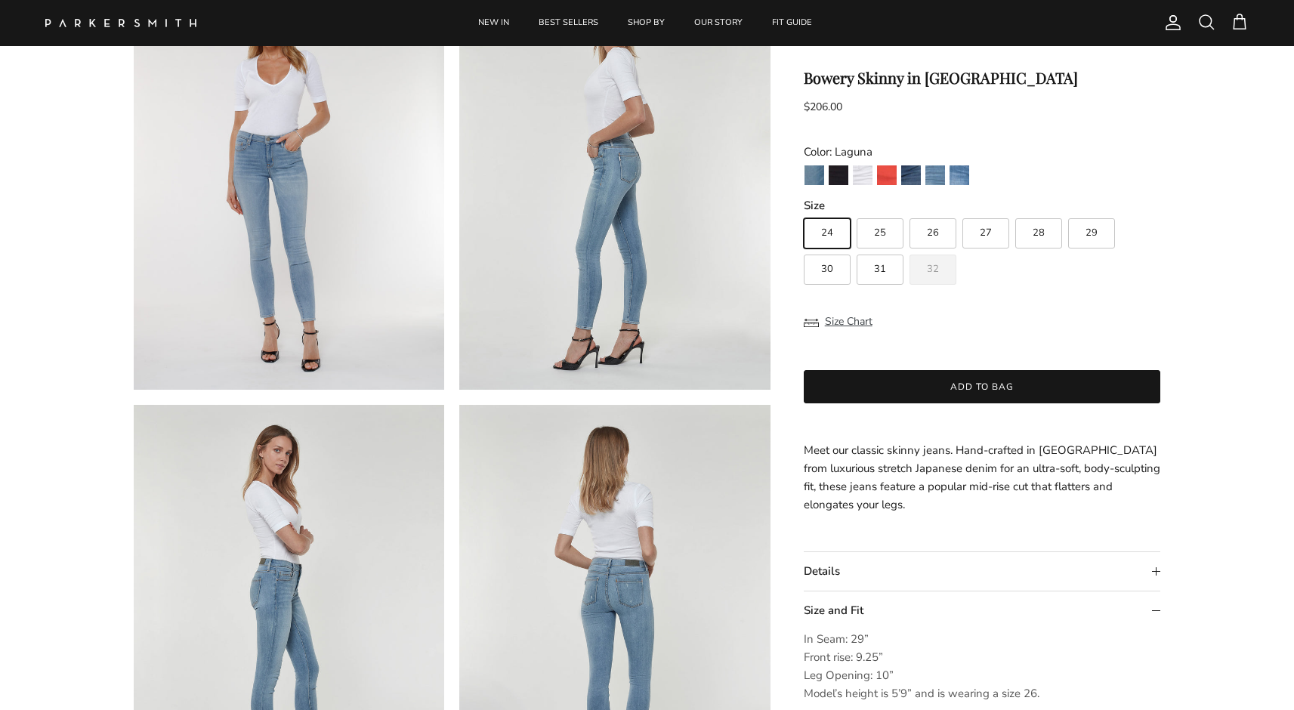
scroll to position [543, 0]
